Goal: Task Accomplishment & Management: Use online tool/utility

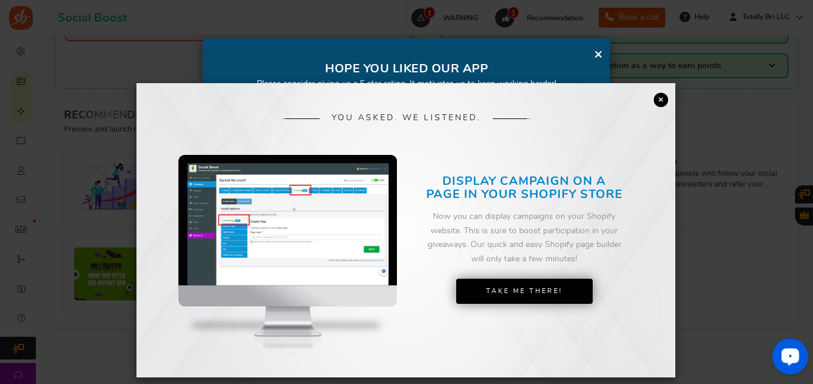
click at [652, 91] on div "YOU ASKED. WE LISTENED. DISPLAY CAMPAIGN ON A PAGE IN YOUR SHOPIFY STORE Now yo…" at bounding box center [405, 230] width 539 height 294
click at [660, 98] on link "×" at bounding box center [661, 100] width 14 height 14
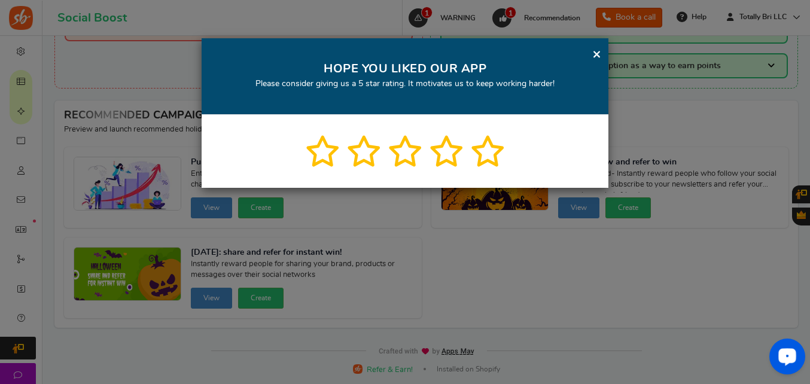
click at [435, 151] on icon at bounding box center [446, 151] width 35 height 31
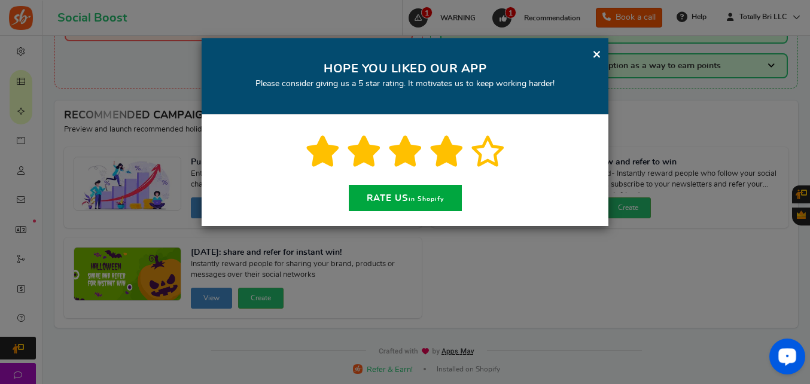
click at [598, 47] on div "× HOPE YOU LIKED OUR APP Please consider giving us a 5 star rating. It motivate…" at bounding box center [405, 76] width 407 height 77
click at [598, 50] on link "×" at bounding box center [597, 54] width 9 height 15
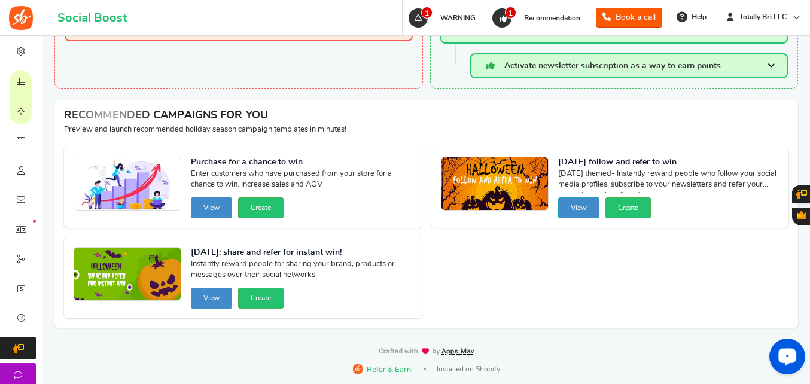
click at [581, 211] on button "View" at bounding box center [578, 208] width 41 height 21
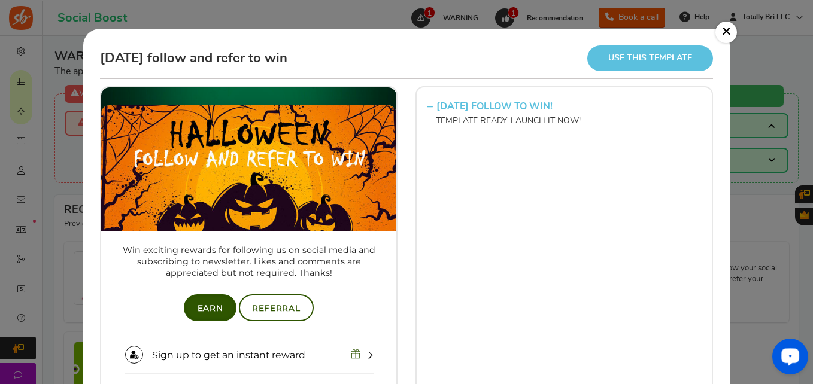
click at [643, 57] on link "Use this template" at bounding box center [650, 58] width 126 height 26
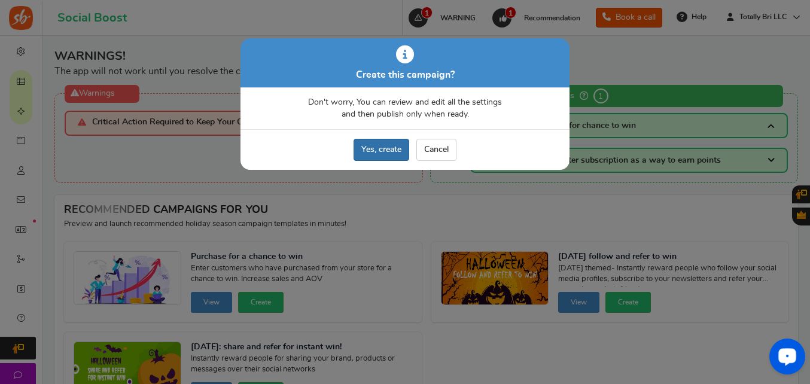
click at [379, 149] on link "Yes, create" at bounding box center [382, 150] width 56 height 22
